Goal: Task Accomplishment & Management: Manage account settings

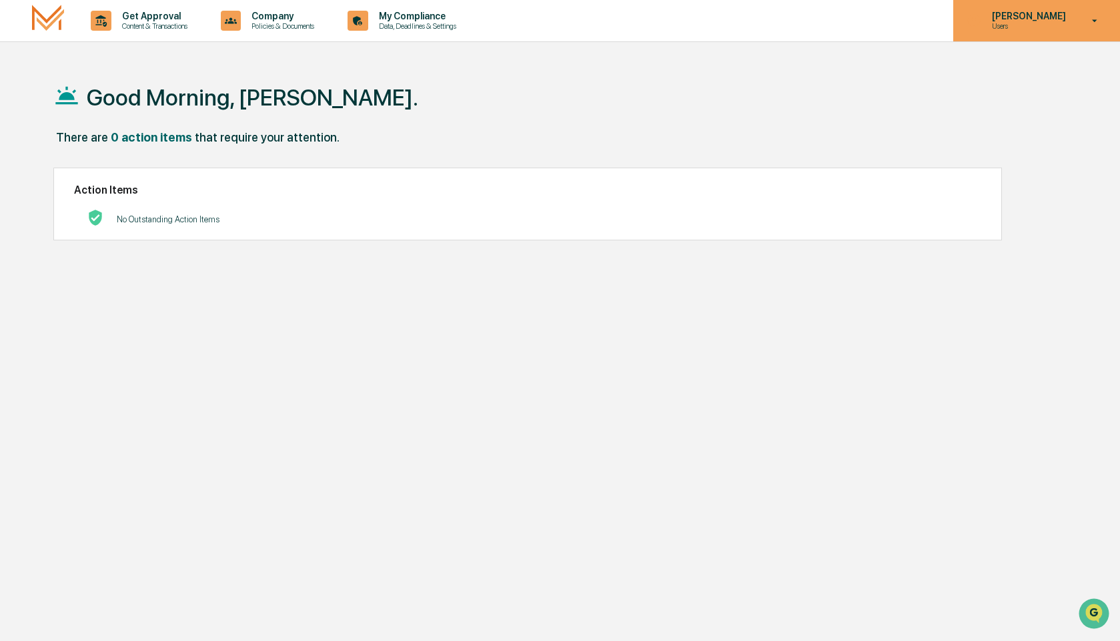
click at [1072, 15] on p "[PERSON_NAME]" at bounding box center [1027, 16] width 91 height 11
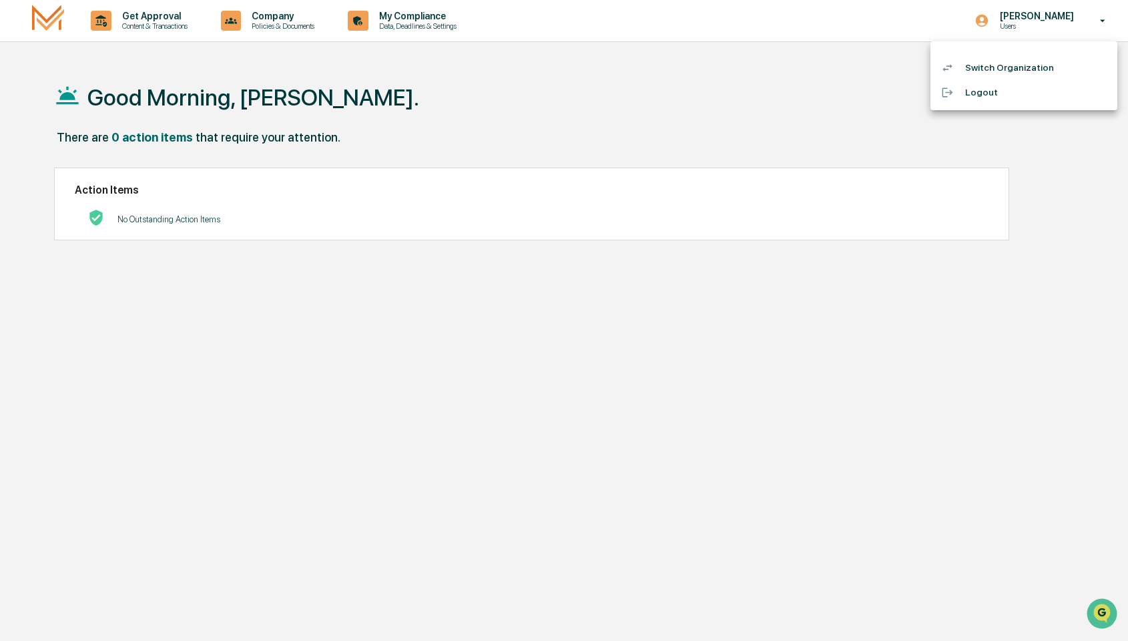
click at [521, 459] on div at bounding box center [564, 320] width 1128 height 641
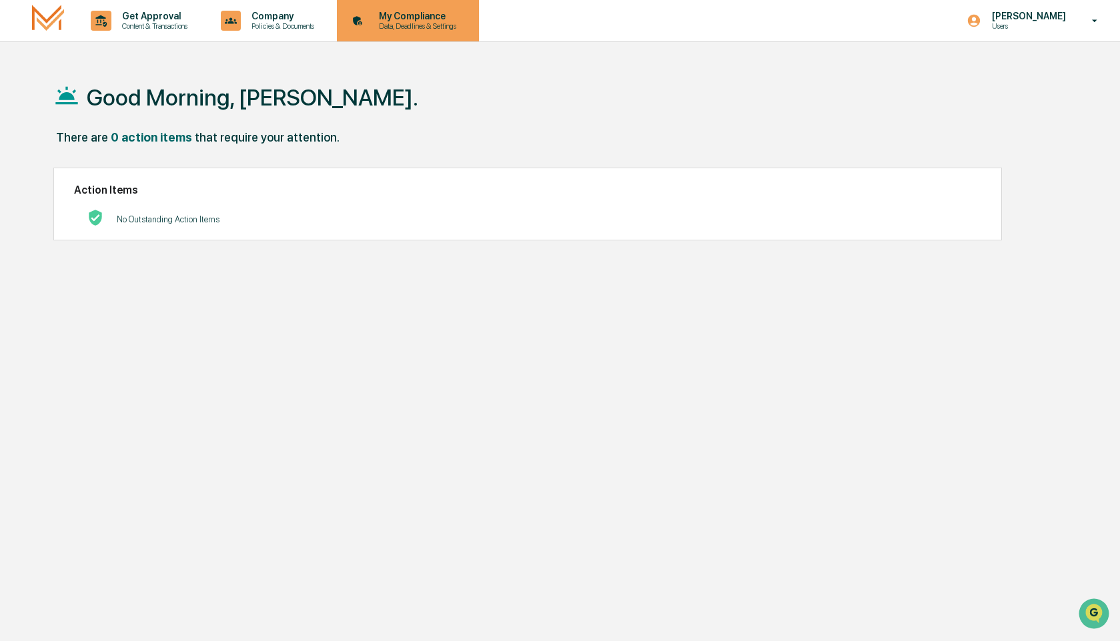
click at [463, 30] on p "Data, Deadlines & Settings" at bounding box center [415, 25] width 95 height 9
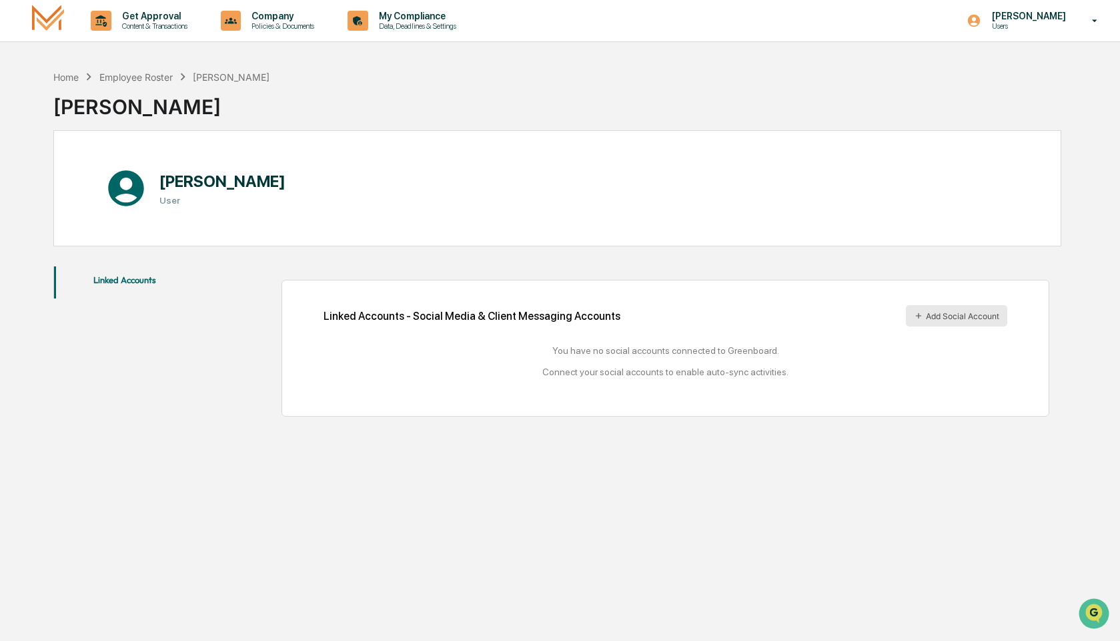
click at [951, 312] on button "Add Social Account" at bounding box center [956, 315] width 101 height 21
click at [1052, 25] on p "Users" at bounding box center [1027, 25] width 91 height 9
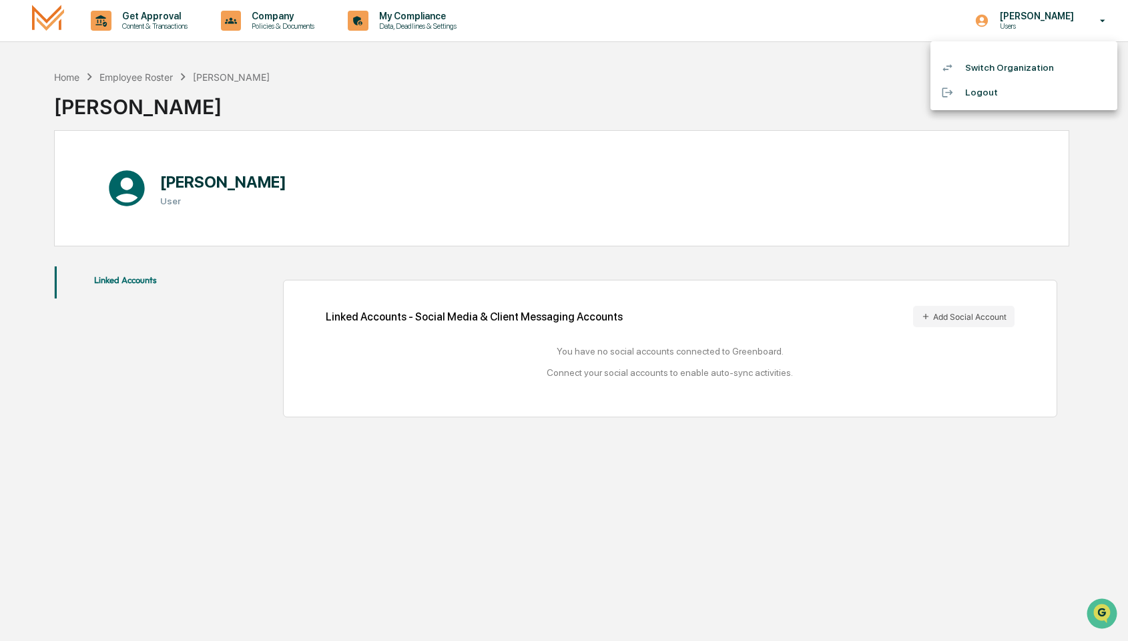
click at [984, 87] on li "Logout" at bounding box center [1023, 92] width 187 height 25
